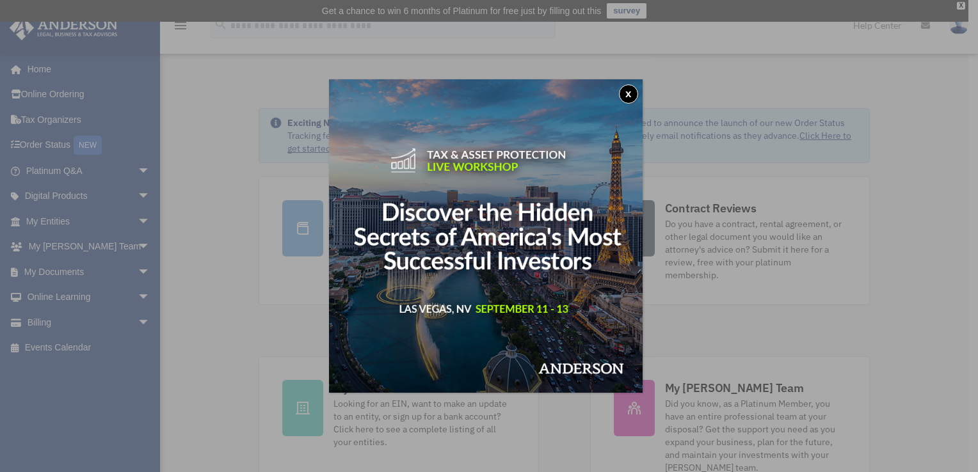
click at [631, 93] on button "x" at bounding box center [628, 93] width 19 height 19
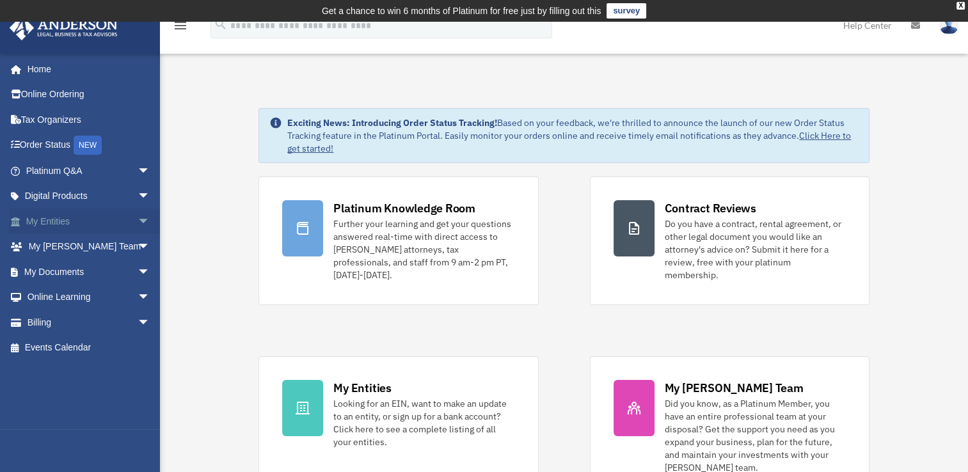
click at [49, 219] on link "My Entities arrow_drop_down" at bounding box center [89, 222] width 161 height 26
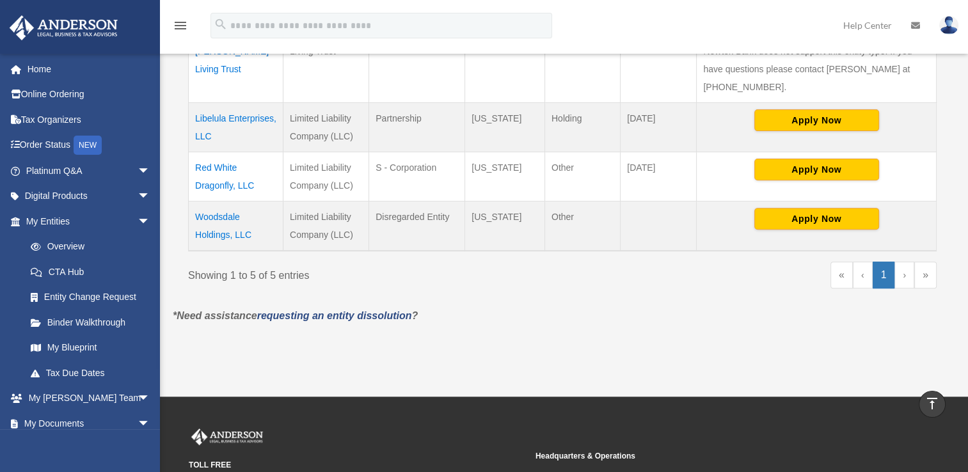
scroll to position [340, 0]
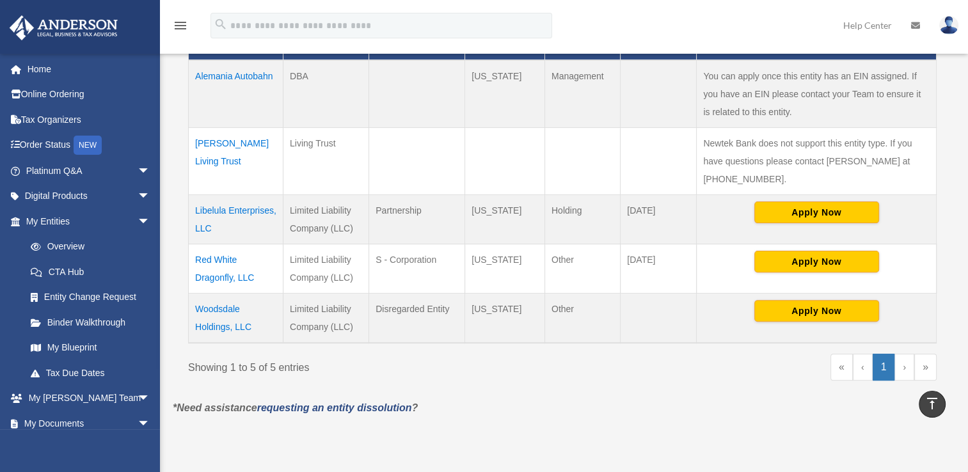
click at [218, 257] on td "Red White Dragonfly, LLC" at bounding box center [236, 268] width 95 height 49
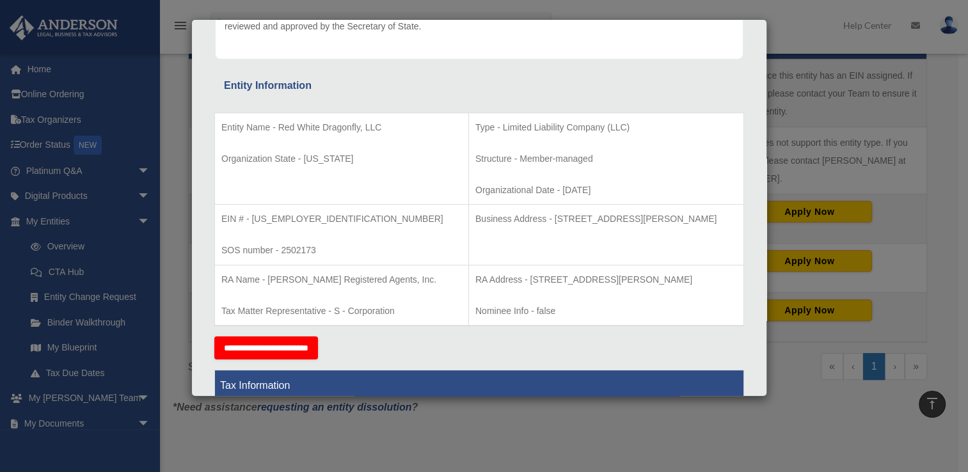
scroll to position [192, 0]
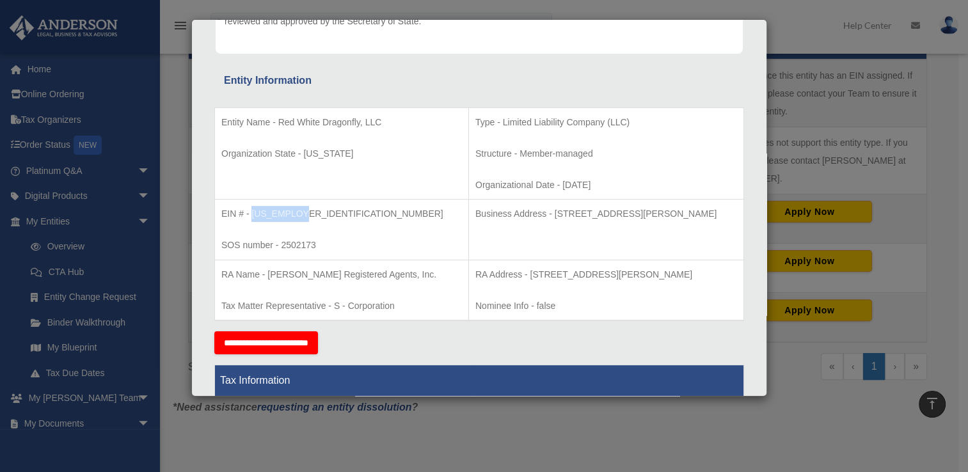
drag, startPoint x: 251, startPoint y: 212, endPoint x: 305, endPoint y: 207, distance: 53.9
click at [305, 207] on p "EIN # - 88-4159896" at bounding box center [341, 214] width 241 height 16
drag, startPoint x: 305, startPoint y: 207, endPoint x: 282, endPoint y: 211, distance: 23.3
copy p "88-4159896"
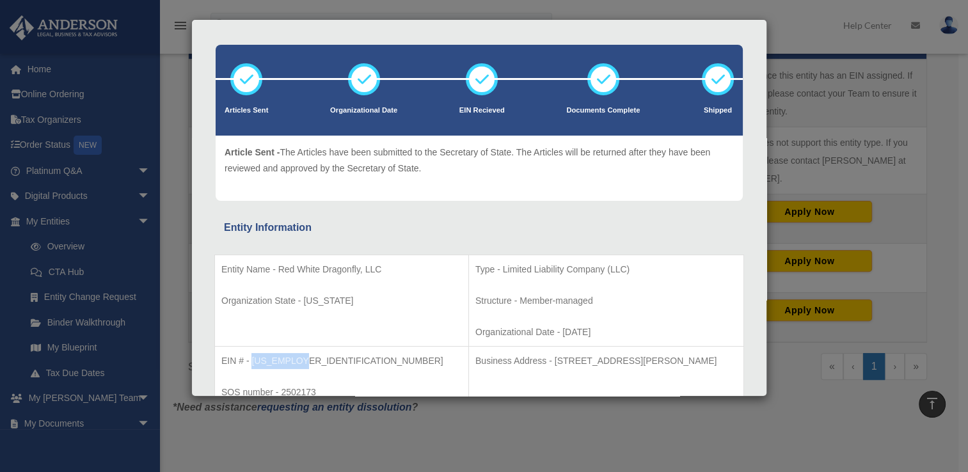
scroll to position [0, 0]
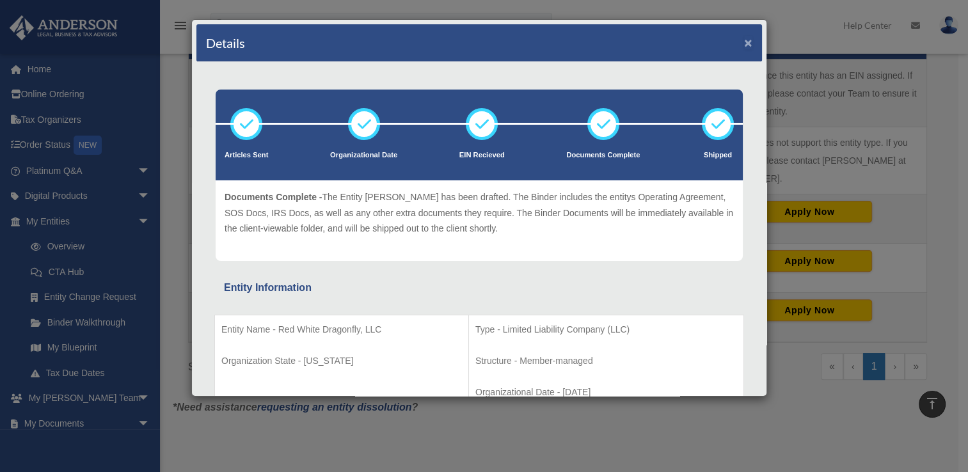
click at [744, 41] on button "×" at bounding box center [748, 42] width 8 height 13
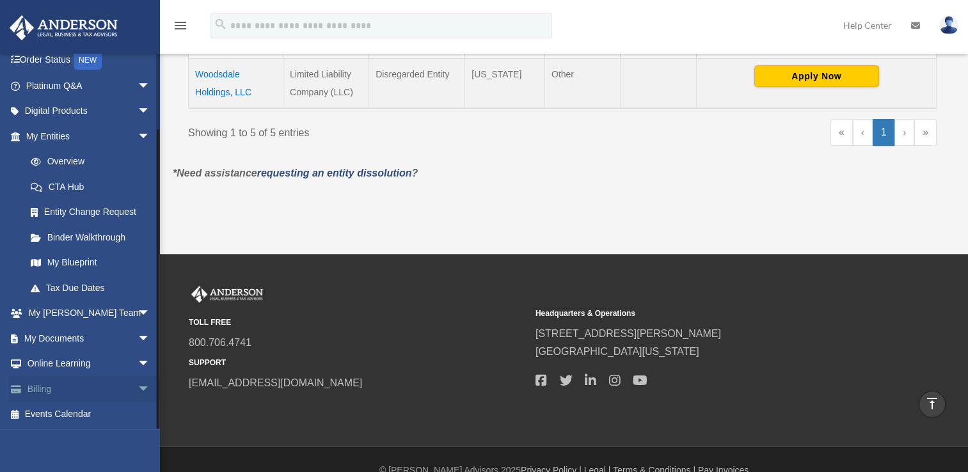
scroll to position [595, 0]
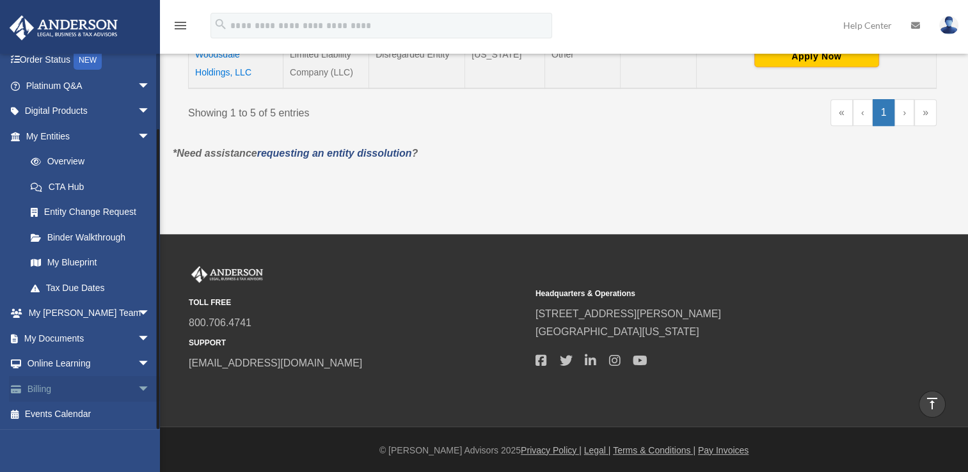
click at [42, 387] on link "Billing arrow_drop_down" at bounding box center [89, 389] width 161 height 26
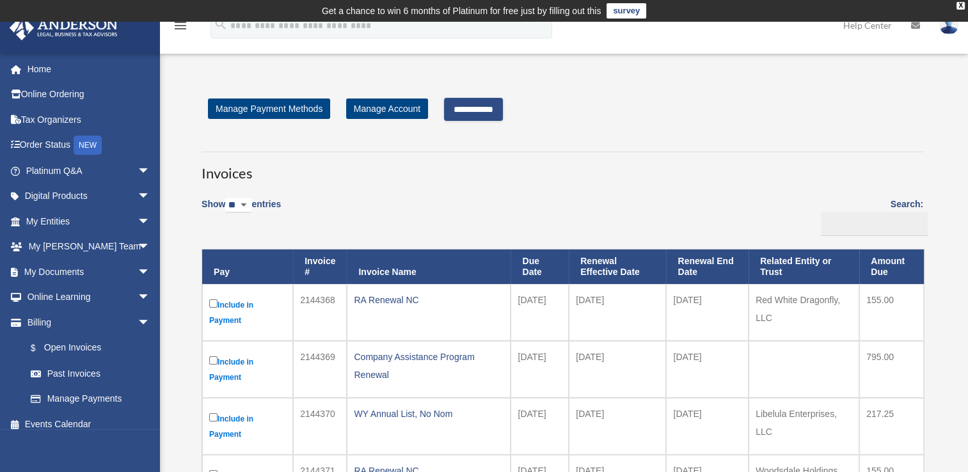
click at [479, 111] on input "**********" at bounding box center [473, 109] width 59 height 23
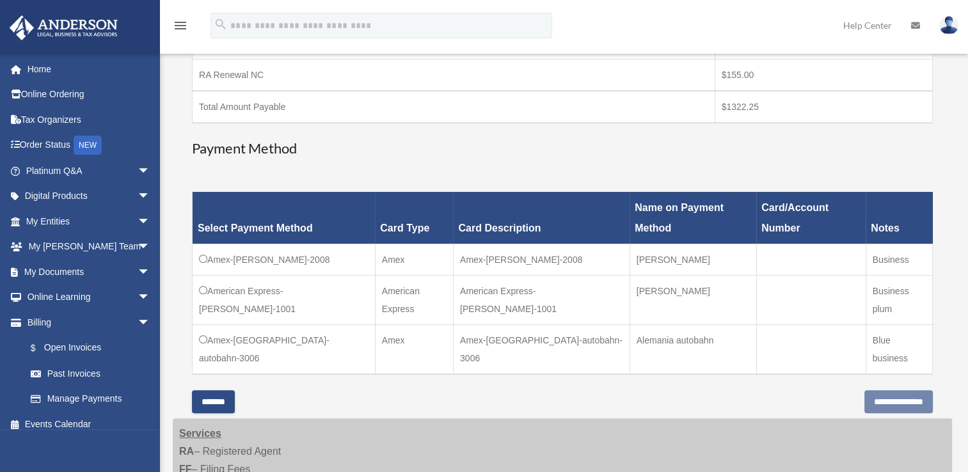
scroll to position [384, 0]
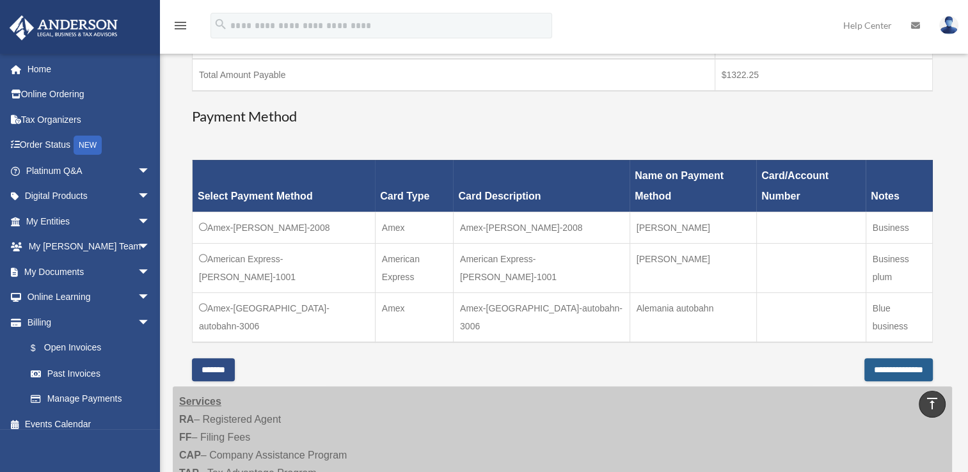
click at [866, 365] on input "**********" at bounding box center [898, 369] width 68 height 23
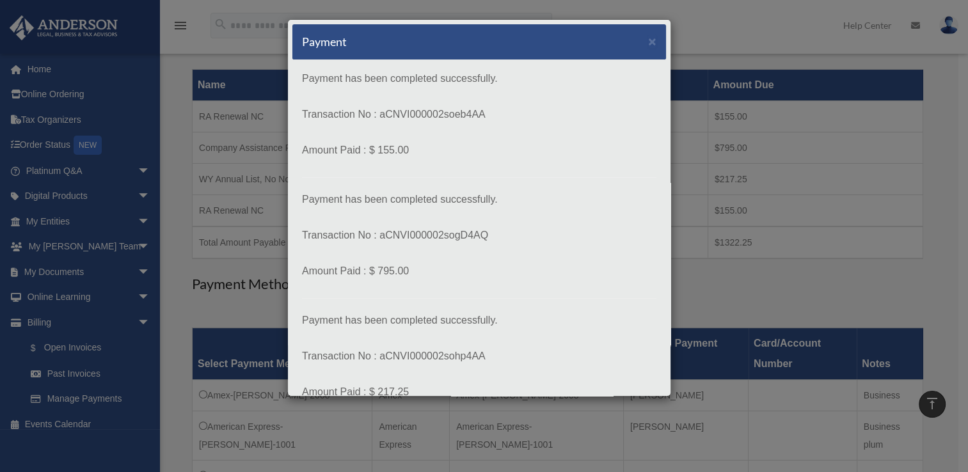
scroll to position [192, 0]
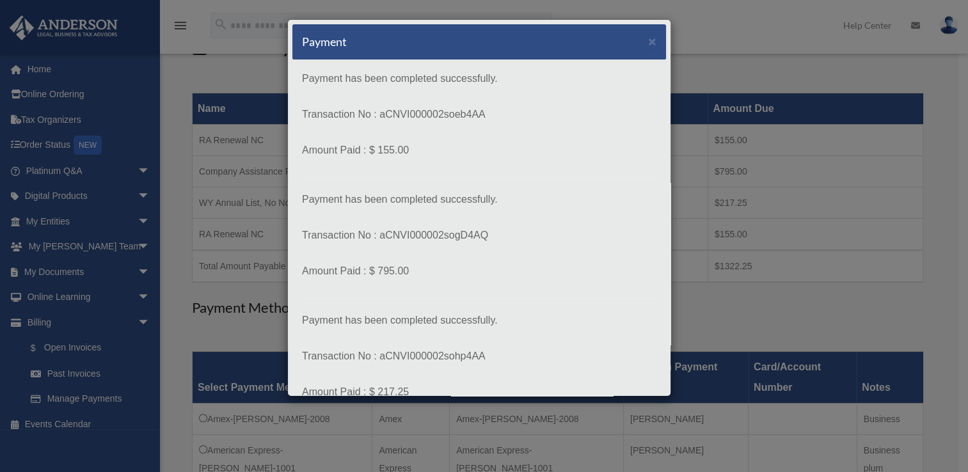
drag, startPoint x: 419, startPoint y: 36, endPoint x: 566, endPoint y: 33, distance: 146.5
click at [566, 33] on div "Payment ×" at bounding box center [479, 42] width 374 height 36
click at [648, 40] on span "×" at bounding box center [652, 41] width 8 height 15
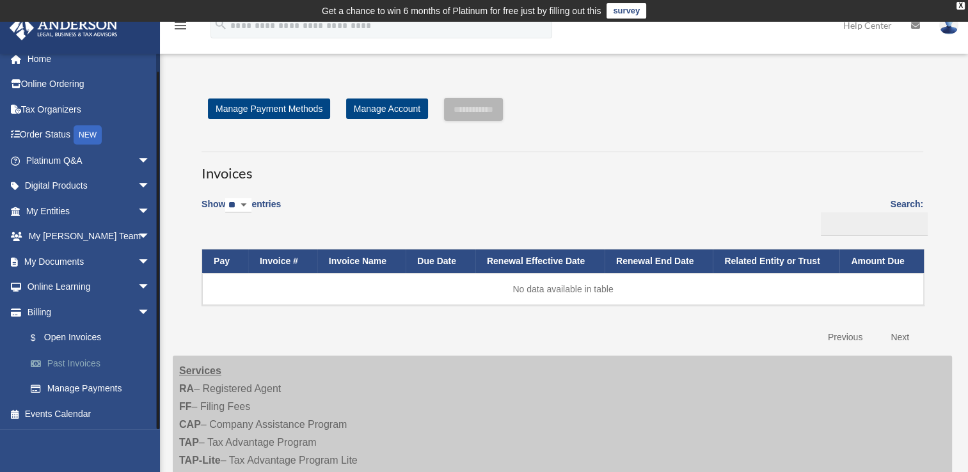
click at [64, 363] on link "Past Invoices" at bounding box center [94, 364] width 152 height 26
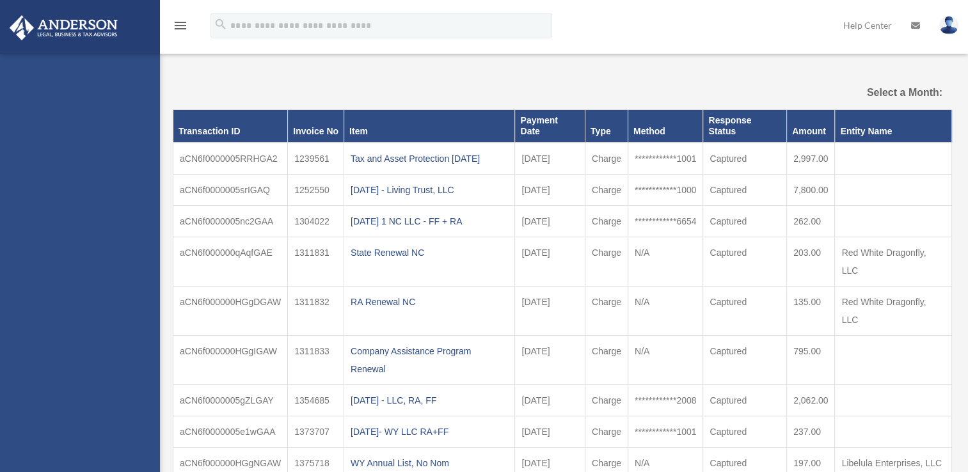
select select
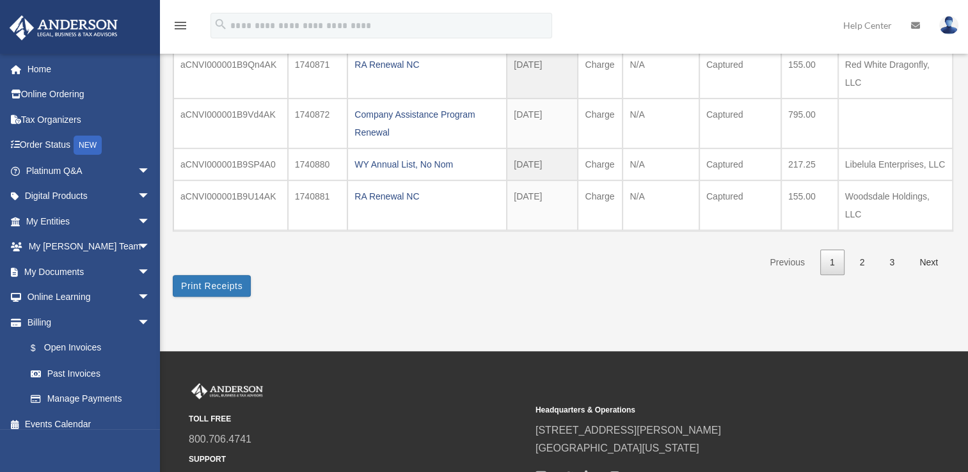
scroll to position [448, 0]
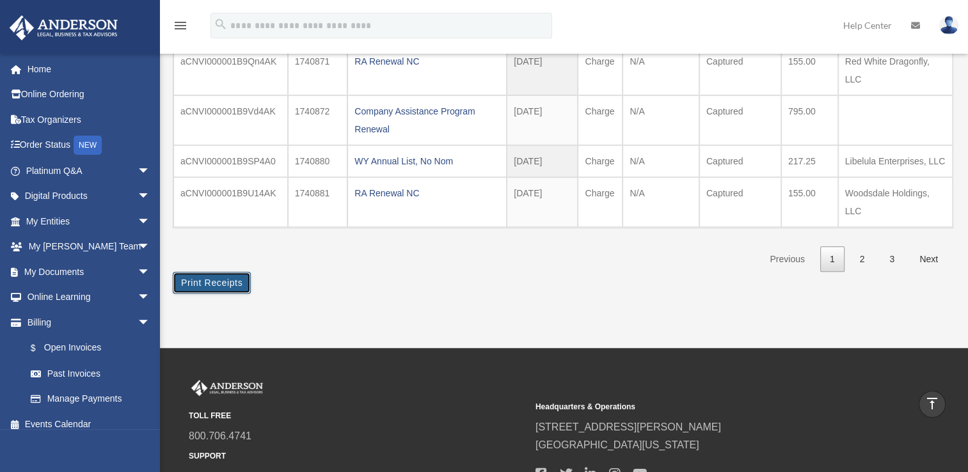
click at [221, 279] on button "Print Receipts" at bounding box center [212, 283] width 78 height 22
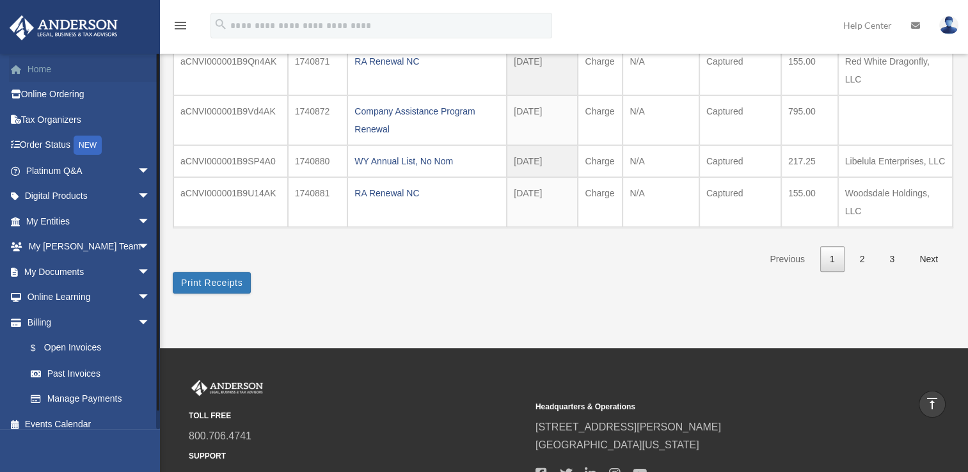
click at [33, 66] on link "Home" at bounding box center [89, 69] width 161 height 26
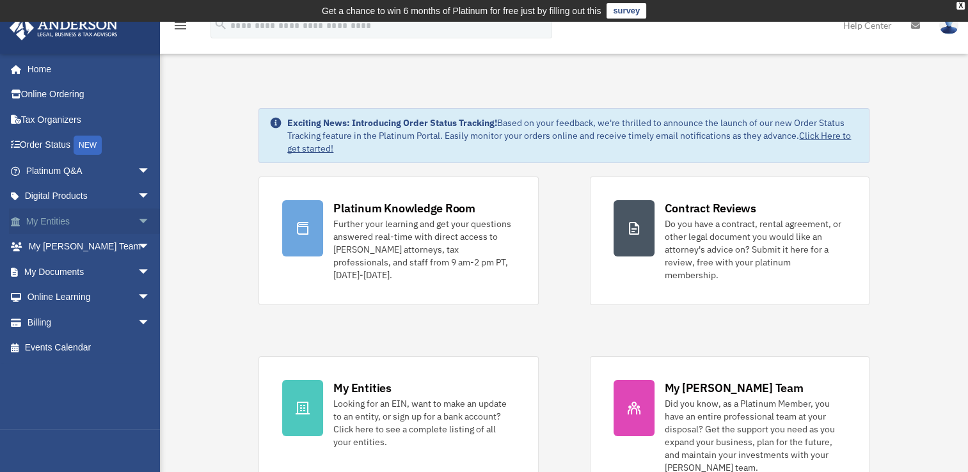
click at [41, 219] on link "My Entities arrow_drop_down" at bounding box center [89, 222] width 161 height 26
click at [138, 216] on span "arrow_drop_down" at bounding box center [151, 222] width 26 height 26
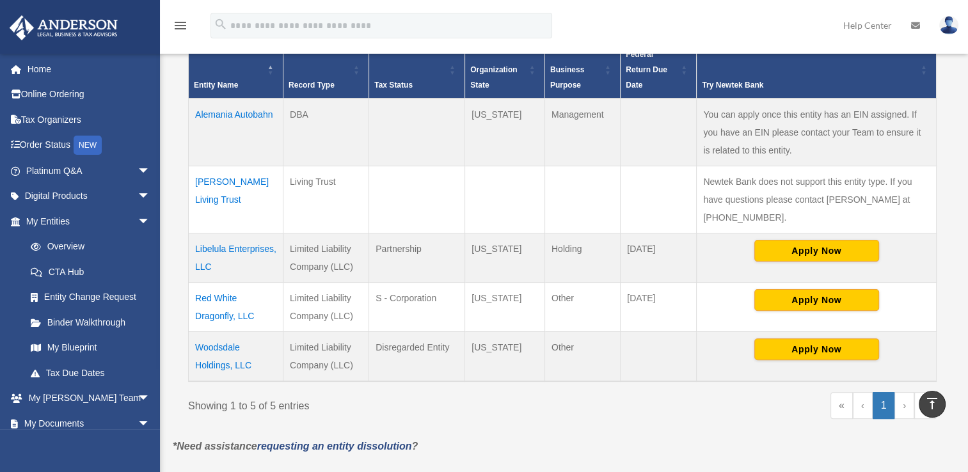
scroll to position [322, 0]
